Goal: Information Seeking & Learning: Find contact information

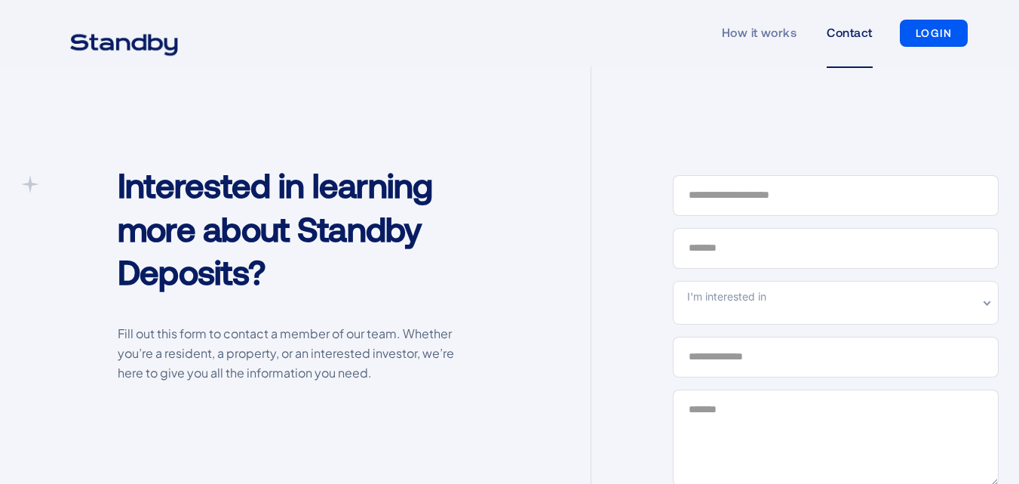
scroll to position [567, 0]
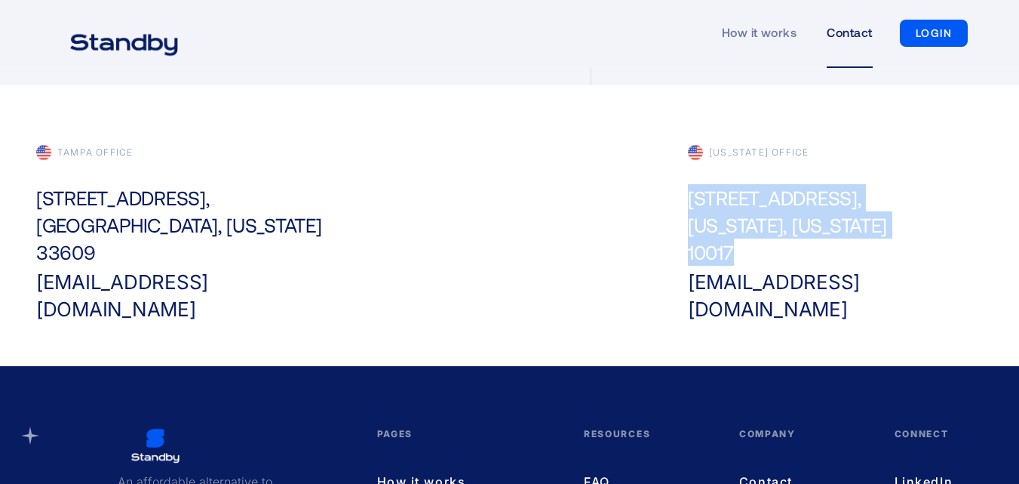
drag, startPoint x: 683, startPoint y: 195, endPoint x: 739, endPoint y: 253, distance: 80.0
click at [739, 253] on div "[US_STATE] office [STREET_ADDRESS][US_STATE][US_STATE] [EMAIL_ADDRESS][DOMAIN_N…" at bounding box center [836, 234] width 326 height 178
copy div "[STREET_ADDRESS][US_STATE][US_STATE]"
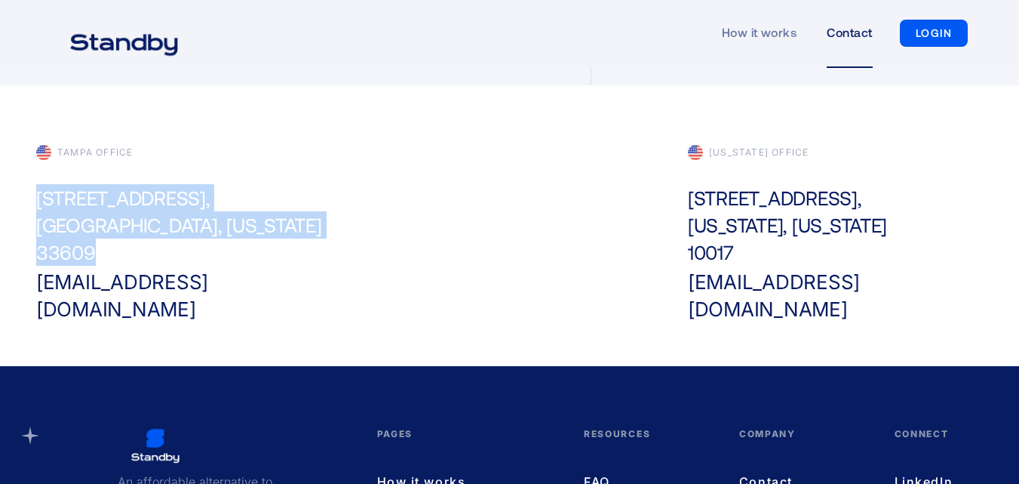
drag, startPoint x: 30, startPoint y: 195, endPoint x: 109, endPoint y: 252, distance: 97.2
click at [109, 252] on div "Tampa office [STREET_ADDRESS][US_STATE] [EMAIL_ADDRESS][DOMAIN_NAME]" at bounding box center [184, 234] width 326 height 178
copy div "[STREET_ADDRESS][US_STATE]"
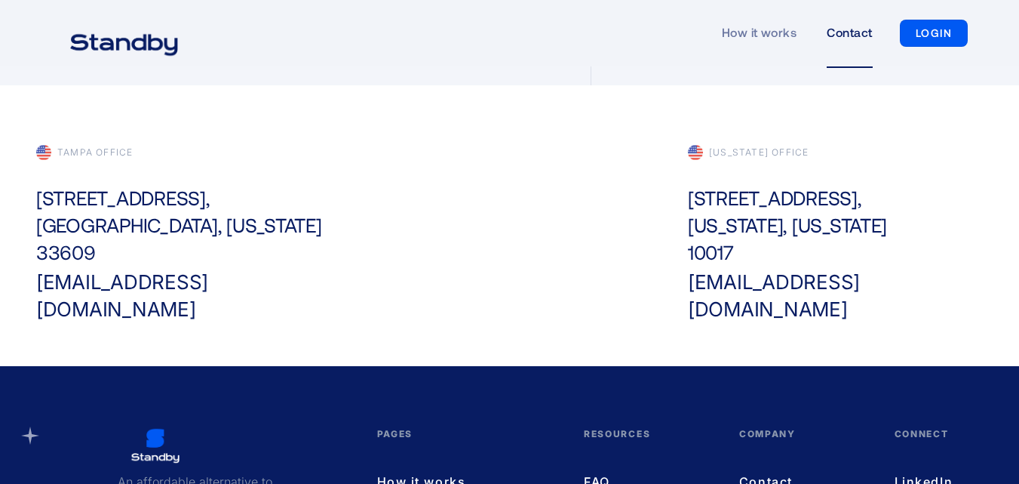
click at [407, 177] on div "Tampa office [STREET_ADDRESS][US_STATE] [EMAIL_ADDRESS][DOMAIN_NAME] [US_STATE]…" at bounding box center [510, 246] width 978 height 202
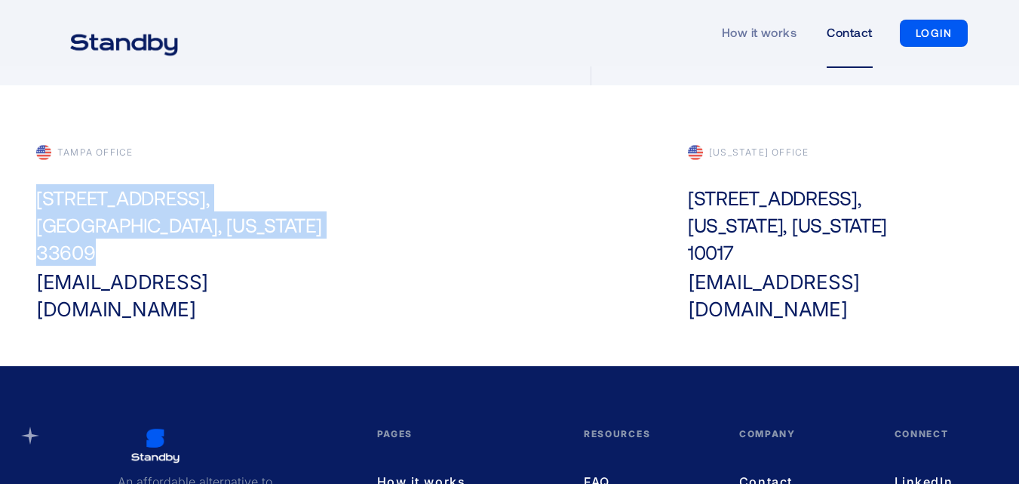
drag, startPoint x: 33, startPoint y: 192, endPoint x: 115, endPoint y: 258, distance: 105.2
click at [115, 258] on div "Tampa office [STREET_ADDRESS][US_STATE] [EMAIL_ADDRESS][DOMAIN_NAME]" at bounding box center [184, 234] width 326 height 178
copy div "[STREET_ADDRESS][US_STATE]"
